Goal: Task Accomplishment & Management: Manage account settings

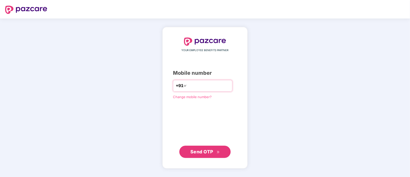
click at [195, 87] on input "number" at bounding box center [209, 86] width 42 height 8
type input "*"
type input "**********"
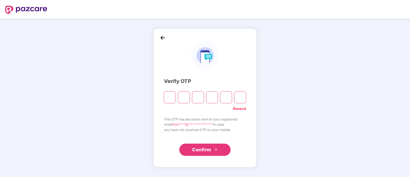
paste input "*"
type input "*"
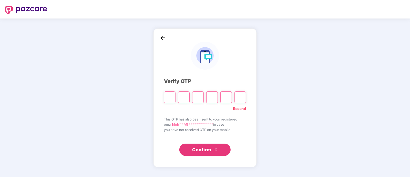
type input "*"
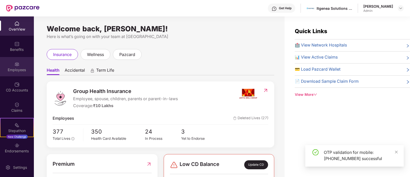
drag, startPoint x: 4, startPoint y: 67, endPoint x: 5, endPoint y: 69, distance: 2.6
click at [5, 69] on div "Employees" at bounding box center [17, 66] width 34 height 19
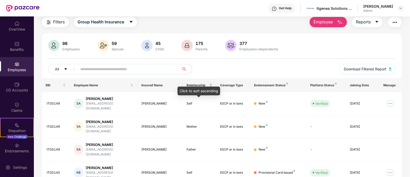
scroll to position [32, 0]
